Goal: Task Accomplishment & Management: Use online tool/utility

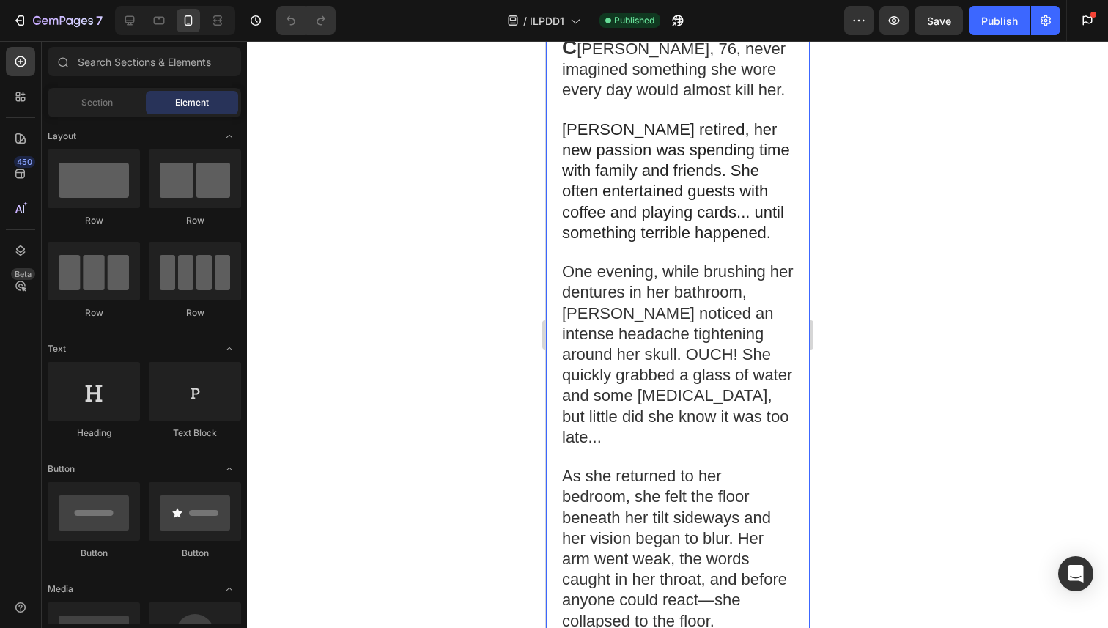
scroll to position [308, 0]
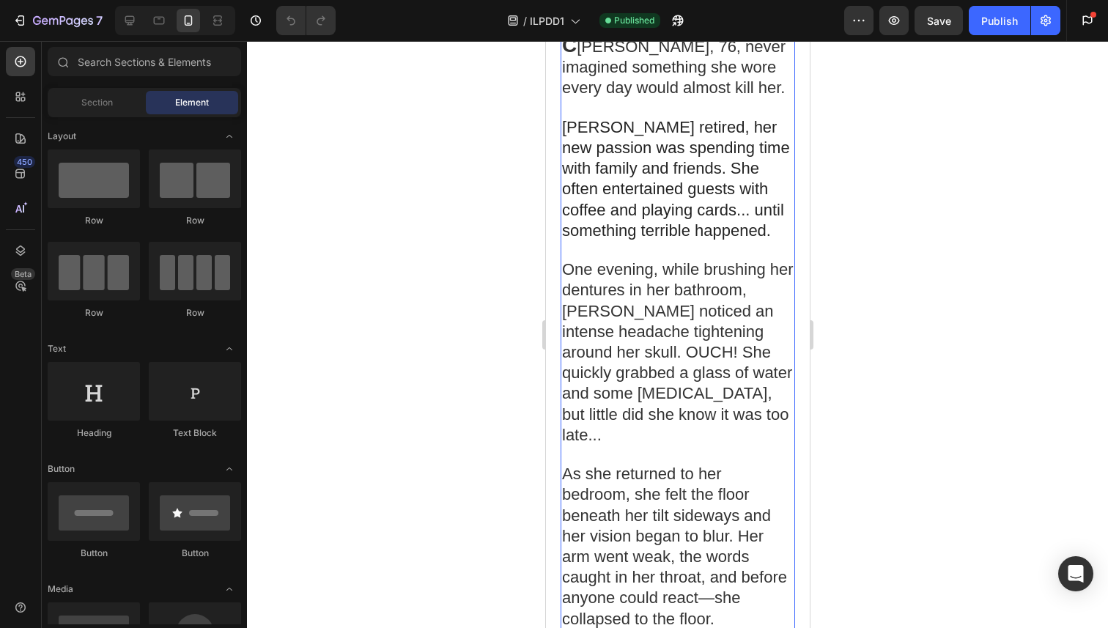
click at [666, 240] on span "[PERSON_NAME] retired, her new passion was spending time with family and friend…" at bounding box center [675, 179] width 228 height 122
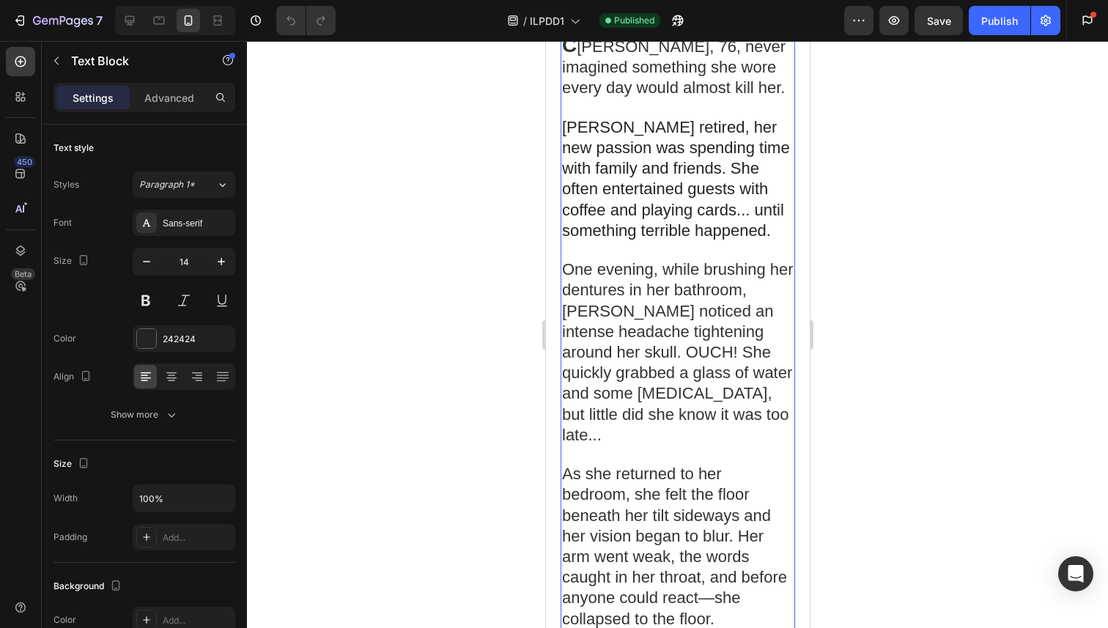
click at [674, 240] on span "[PERSON_NAME] retired, her new passion was spending time with family and friend…" at bounding box center [675, 179] width 228 height 122
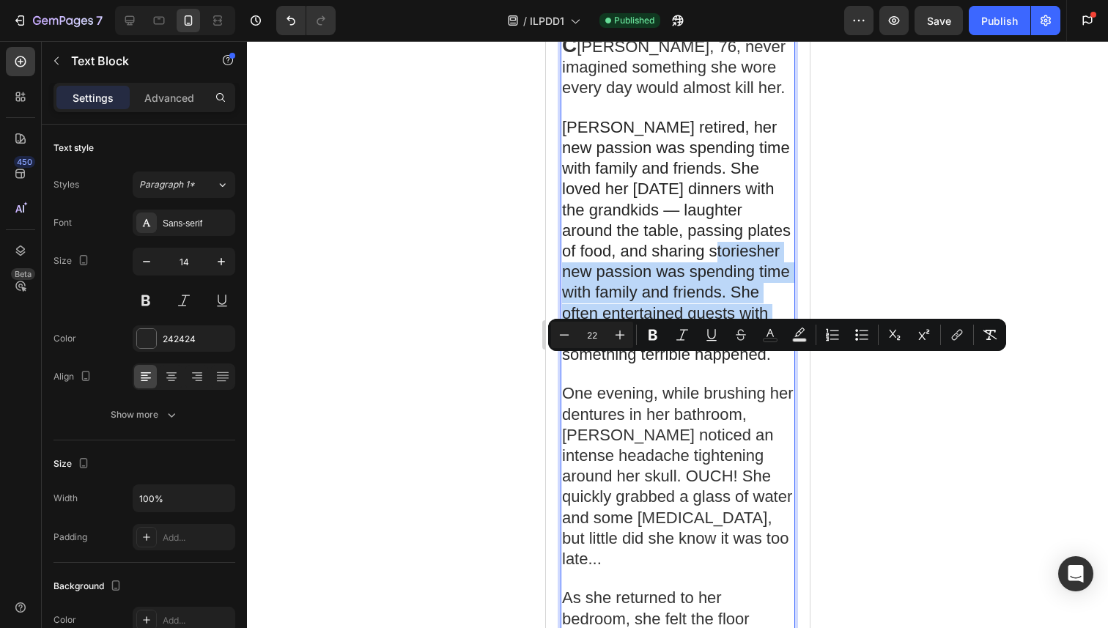
drag, startPoint x: 738, startPoint y: 362, endPoint x: 736, endPoint y: 445, distance: 83.5
click at [736, 363] on span "[PERSON_NAME] retired, her new passion was spending time with family and friend…" at bounding box center [675, 240] width 229 height 245
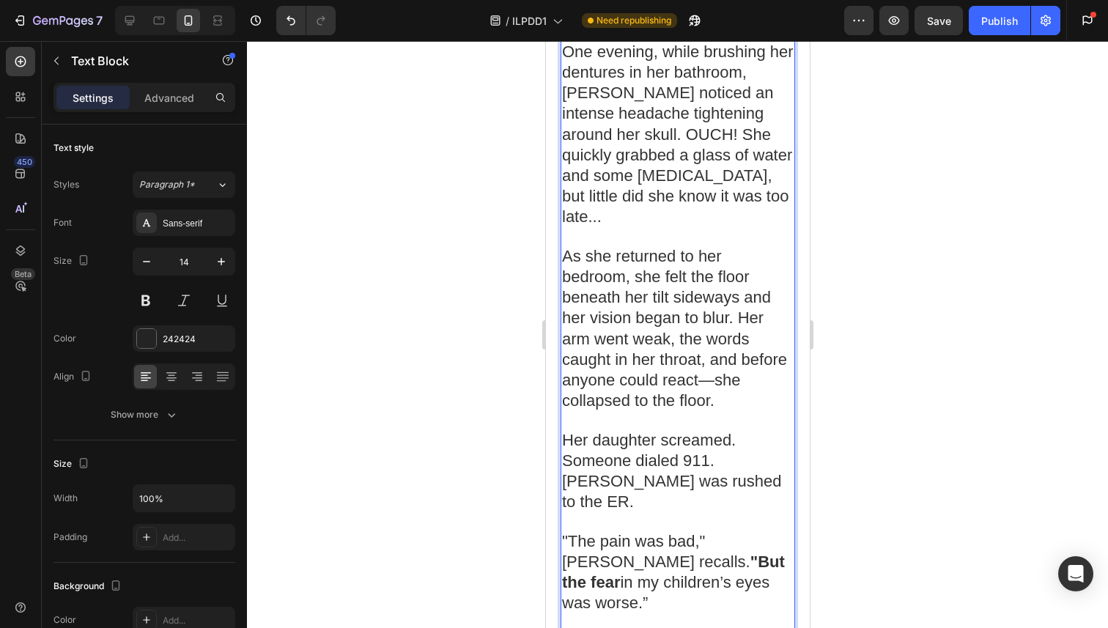
scroll to position [594, 0]
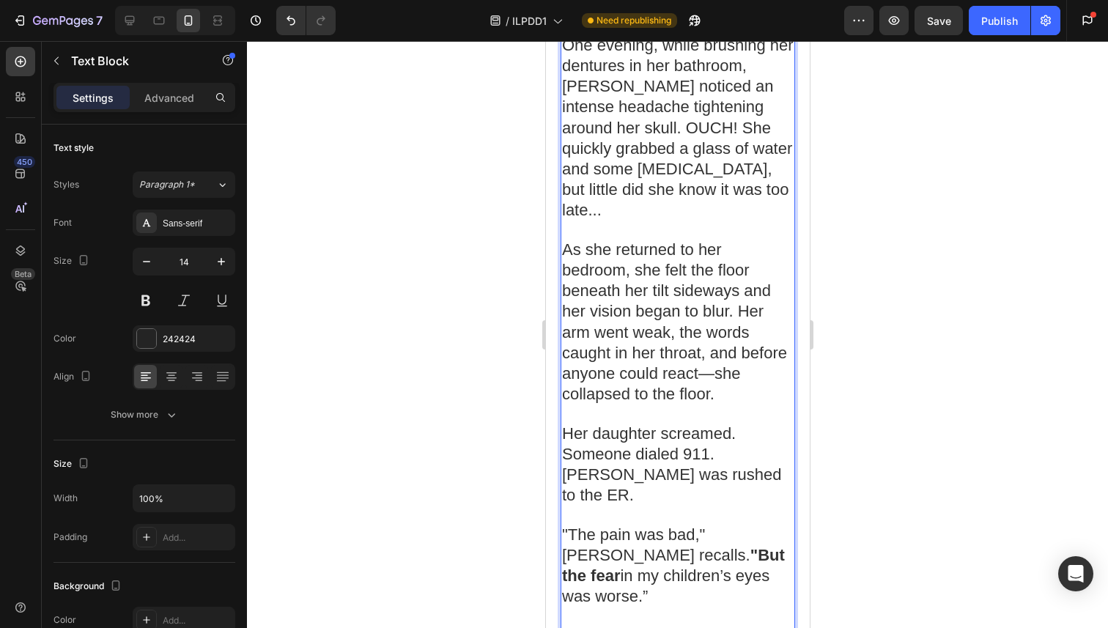
click at [669, 403] on span "As she returned to her bedroom, she felt the floor beneath her tilt sideways an…" at bounding box center [673, 321] width 225 height 163
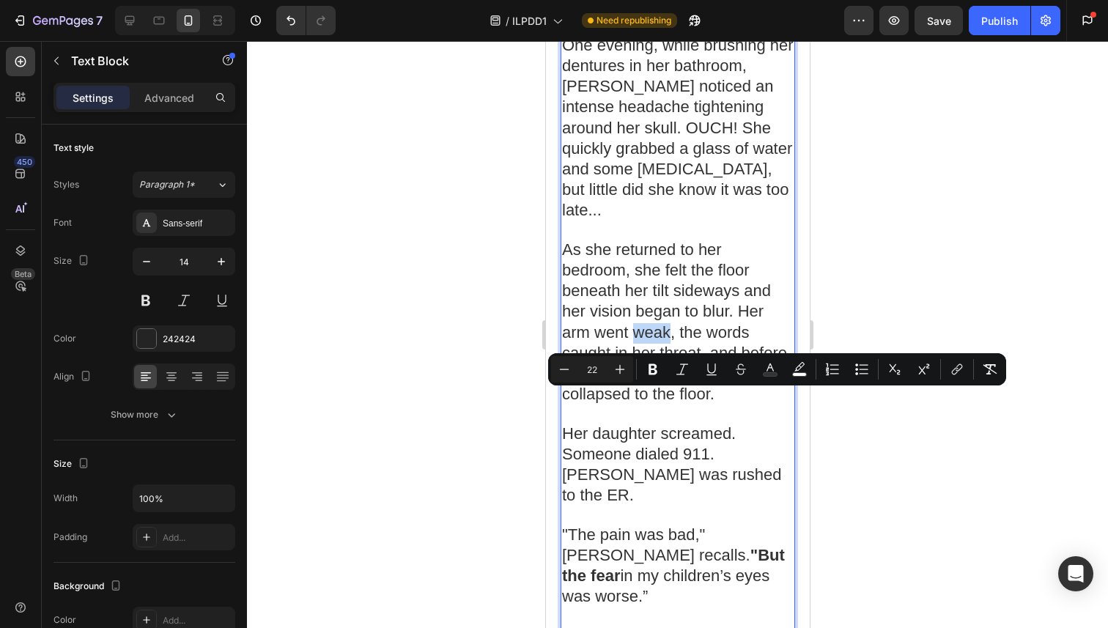
drag, startPoint x: 667, startPoint y: 404, endPoint x: 636, endPoint y: 404, distance: 31.5
click at [636, 403] on span "As she returned to her bedroom, she felt the floor beneath her tilt sideways an…" at bounding box center [673, 321] width 225 height 163
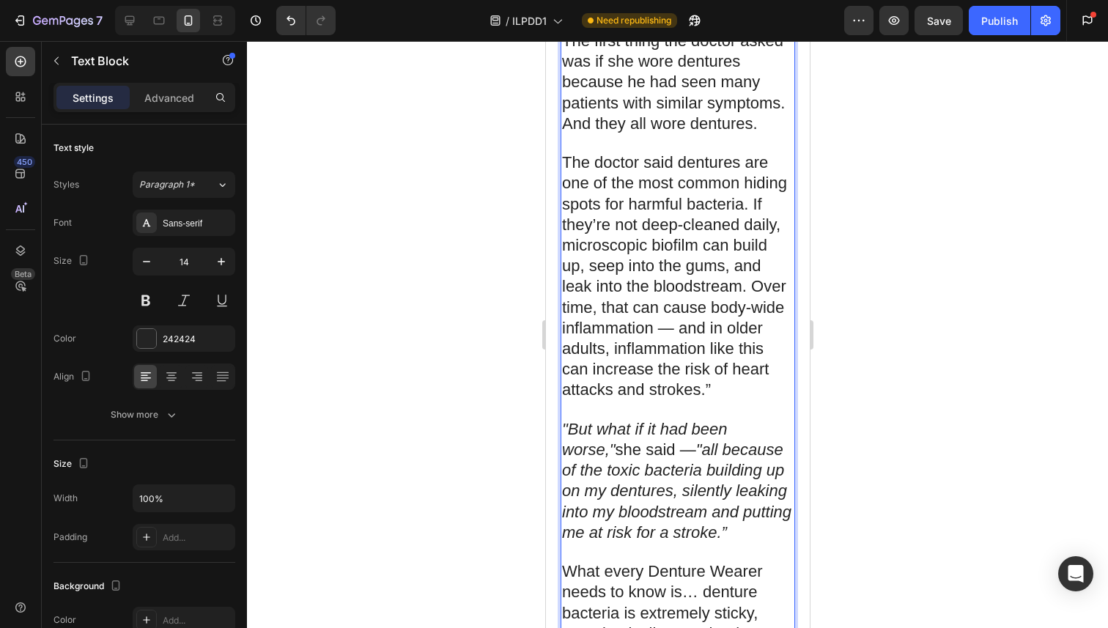
scroll to position [1507, 0]
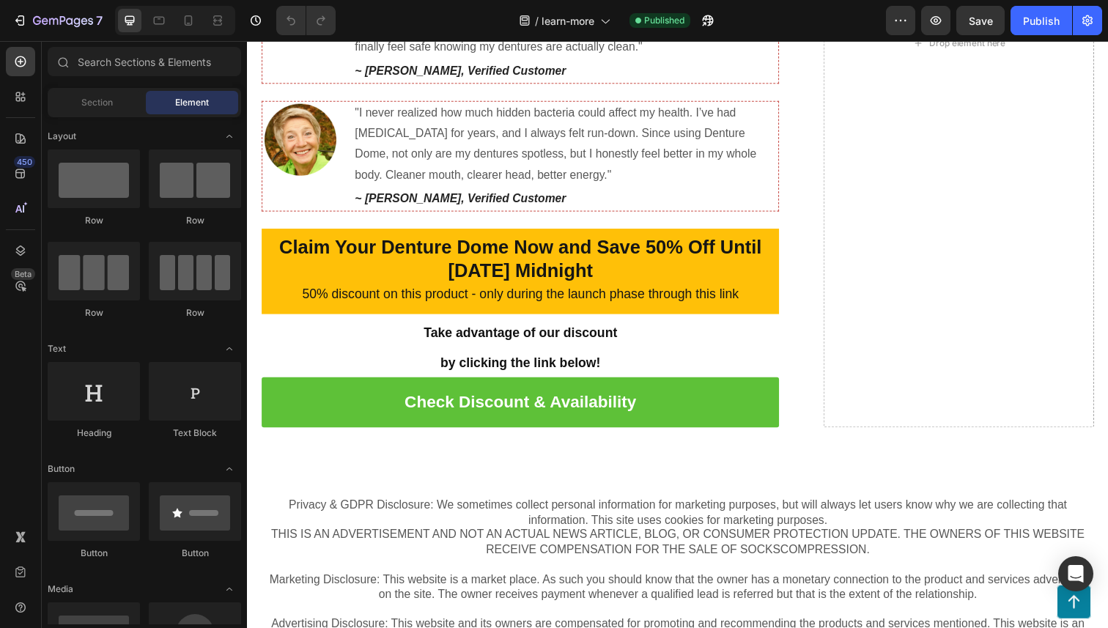
scroll to position [6280, 0]
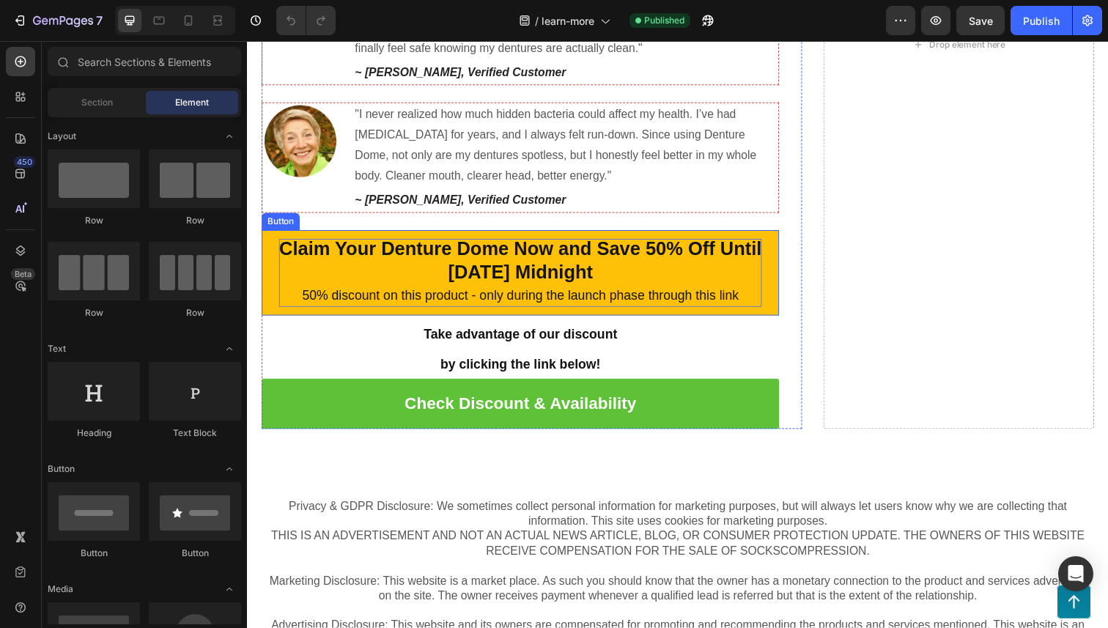
click at [421, 286] on p "Claim Your Denture Dome Now and Save 50% Off Until 26th, August 2025 Midnight 5…" at bounding box center [525, 278] width 493 height 70
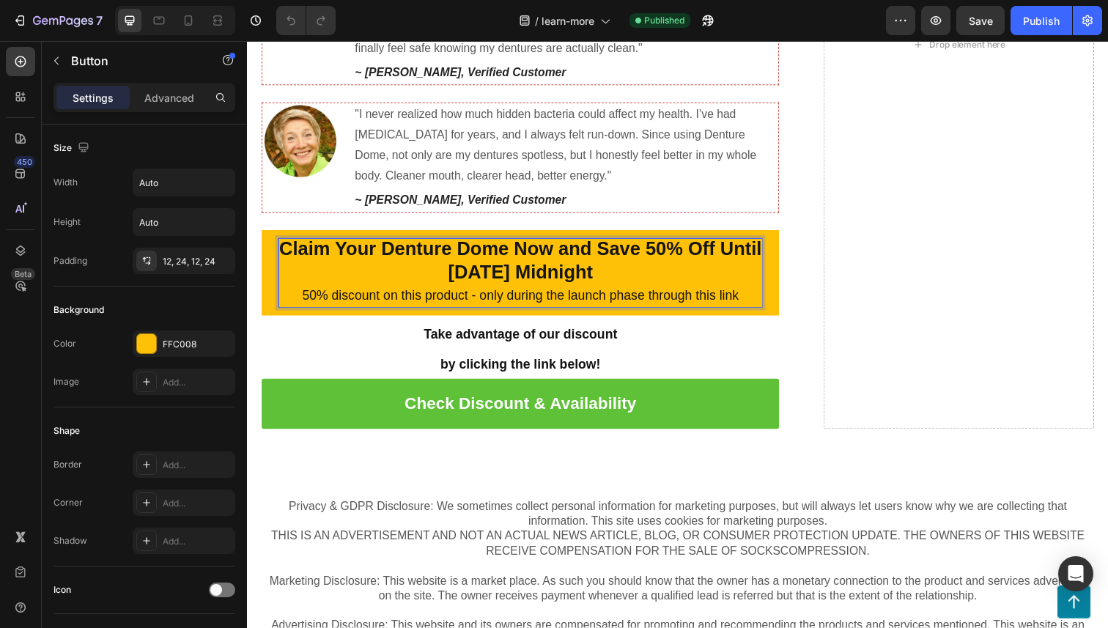
click at [410, 273] on strong "Claim Your Denture Dome Now and Save 50% Off Until 26th, August 2025 Midnight" at bounding box center [526, 265] width 492 height 46
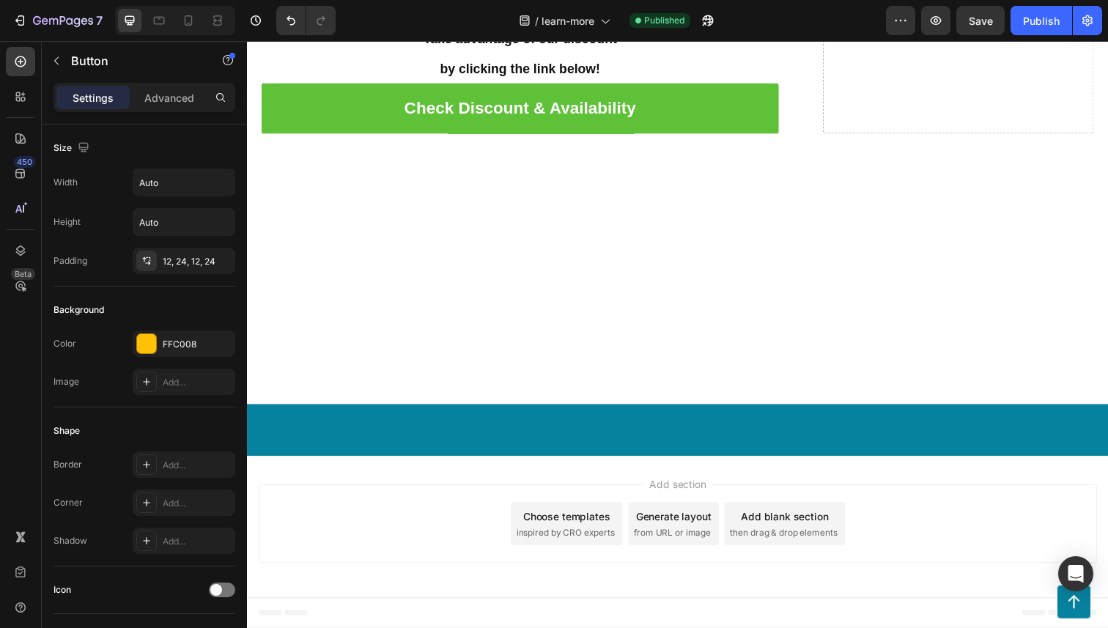
scroll to position [5496, 0]
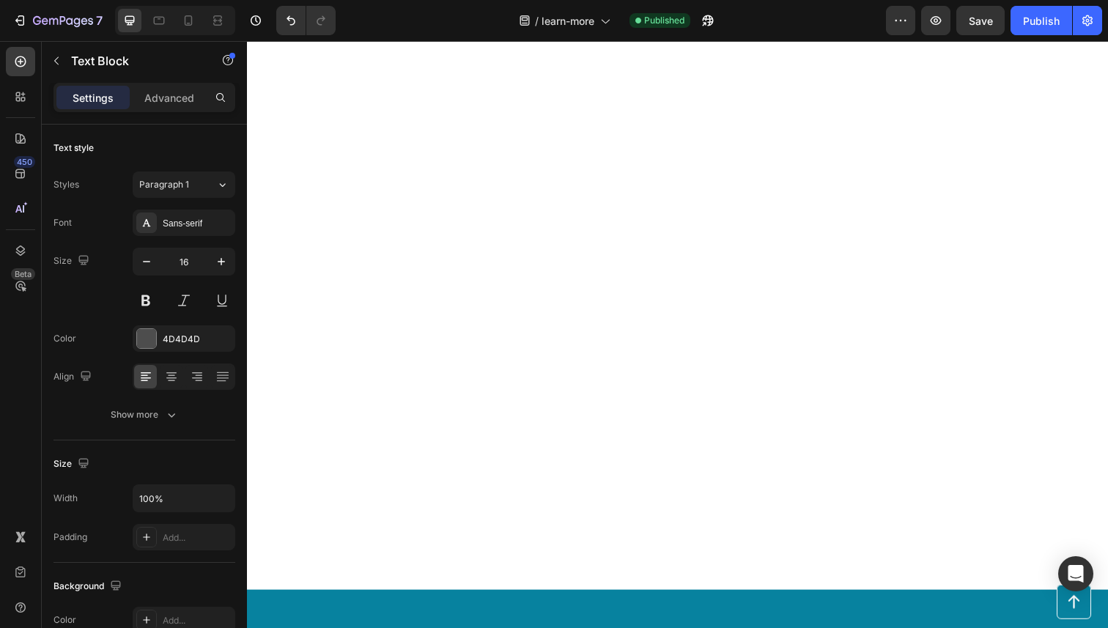
scroll to position [5004, 0]
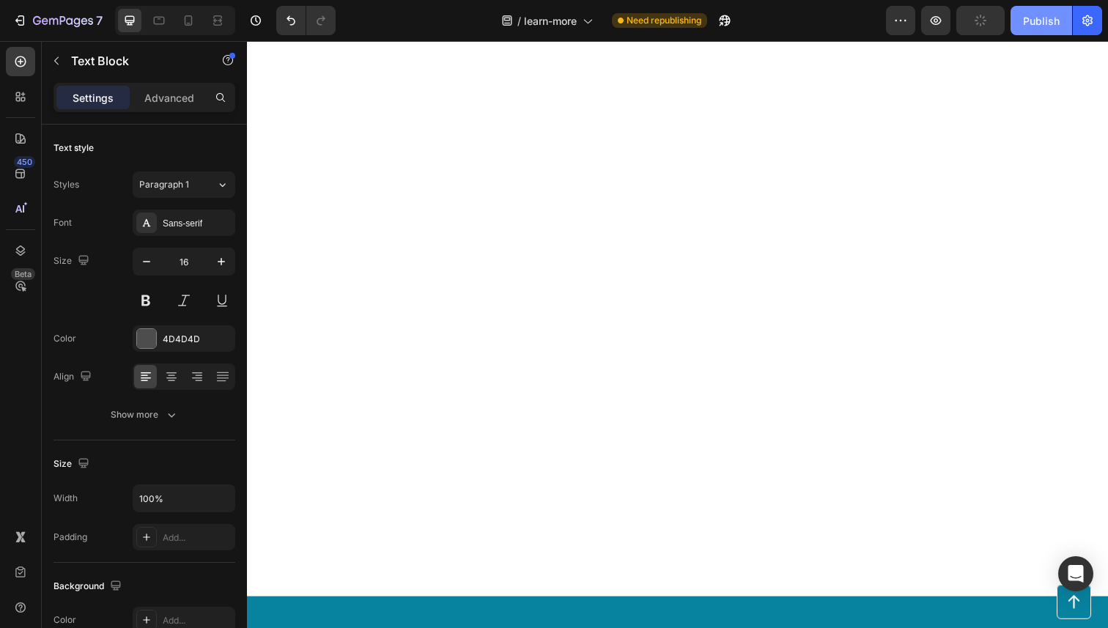
click at [1029, 18] on div "Publish" at bounding box center [1041, 20] width 37 height 15
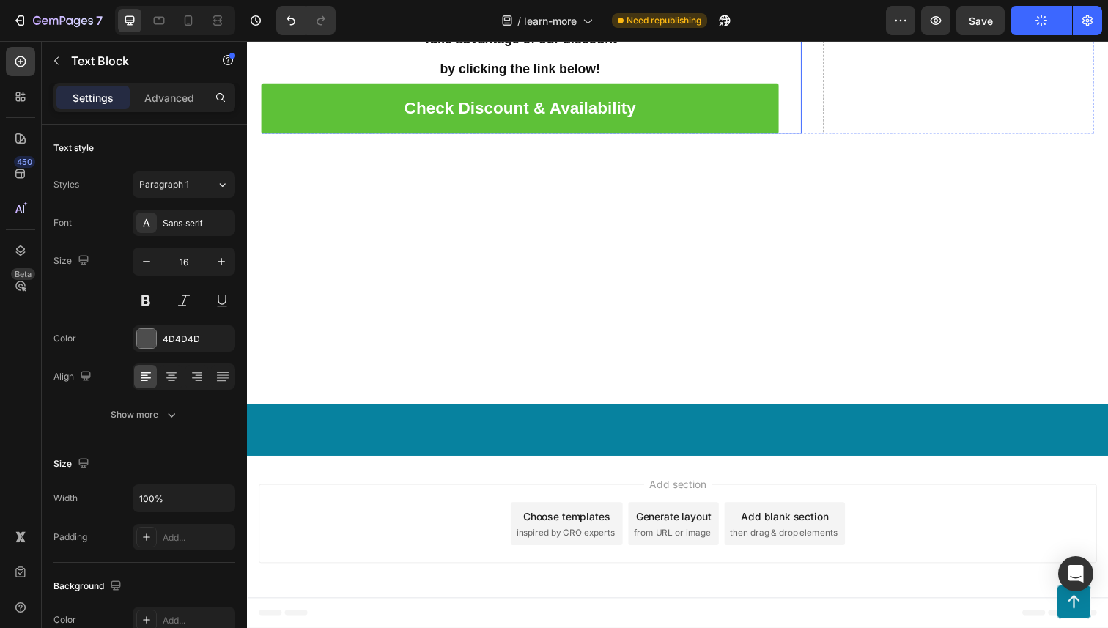
scroll to position [5026, 0]
